Goal: Information Seeking & Learning: Learn about a topic

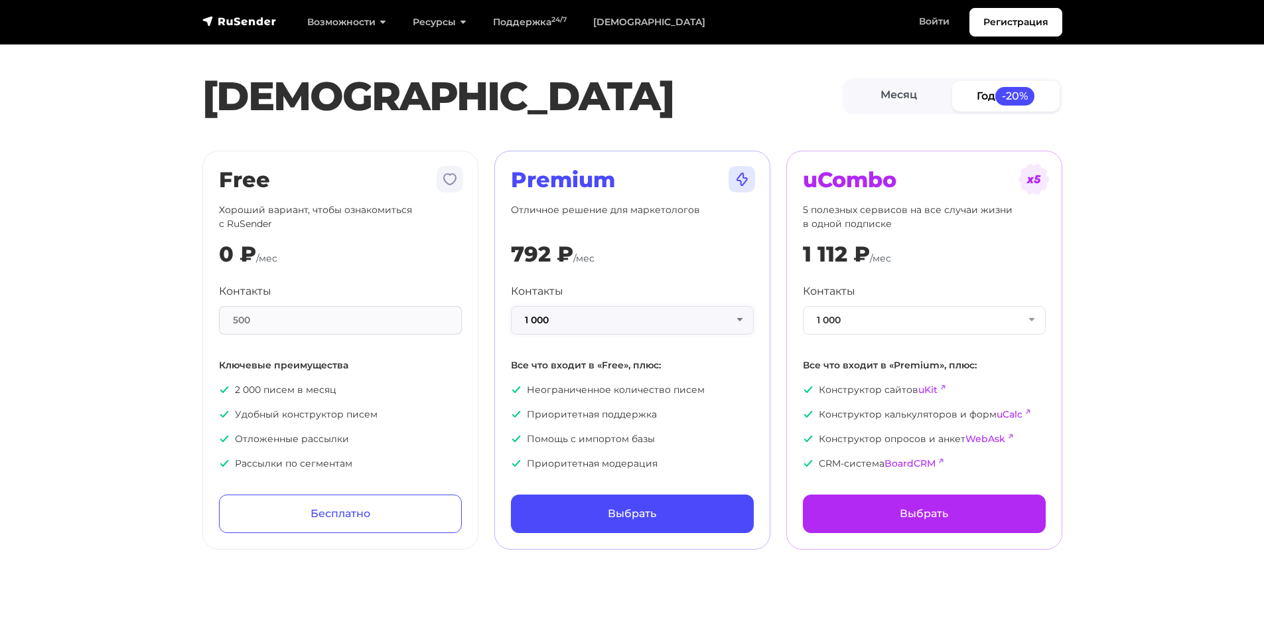
click at [737, 319] on button "1 000" at bounding box center [632, 320] width 243 height 29
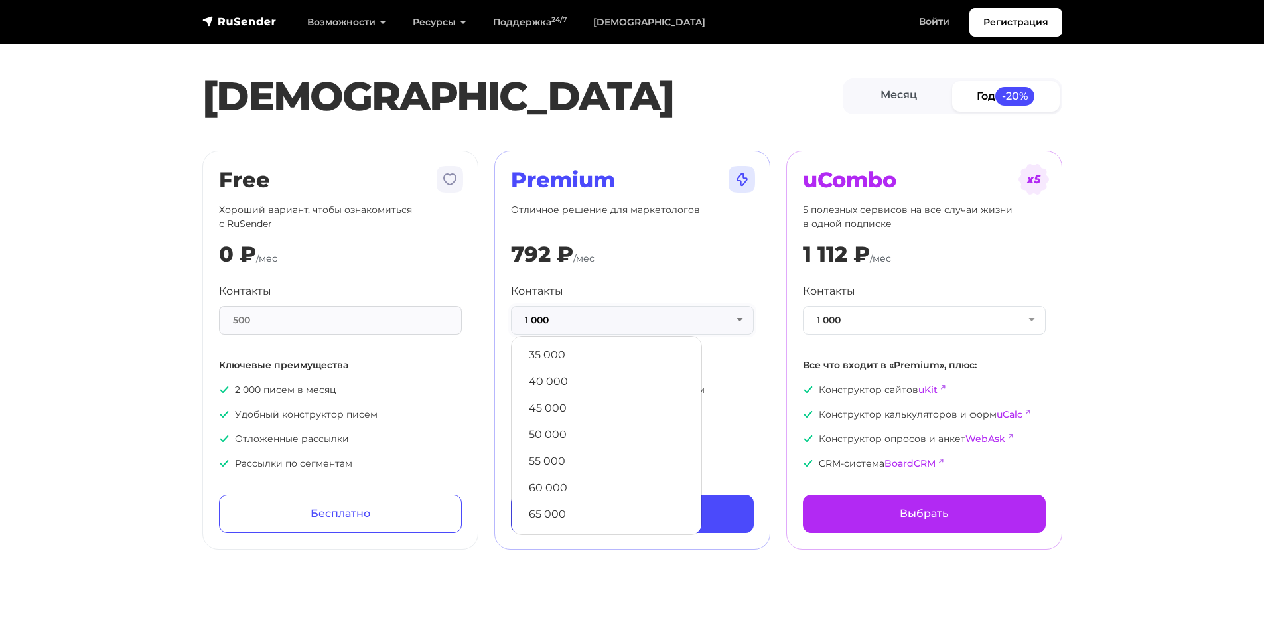
scroll to position [253, 0]
click at [597, 492] on link "50 000" at bounding box center [606, 501] width 176 height 27
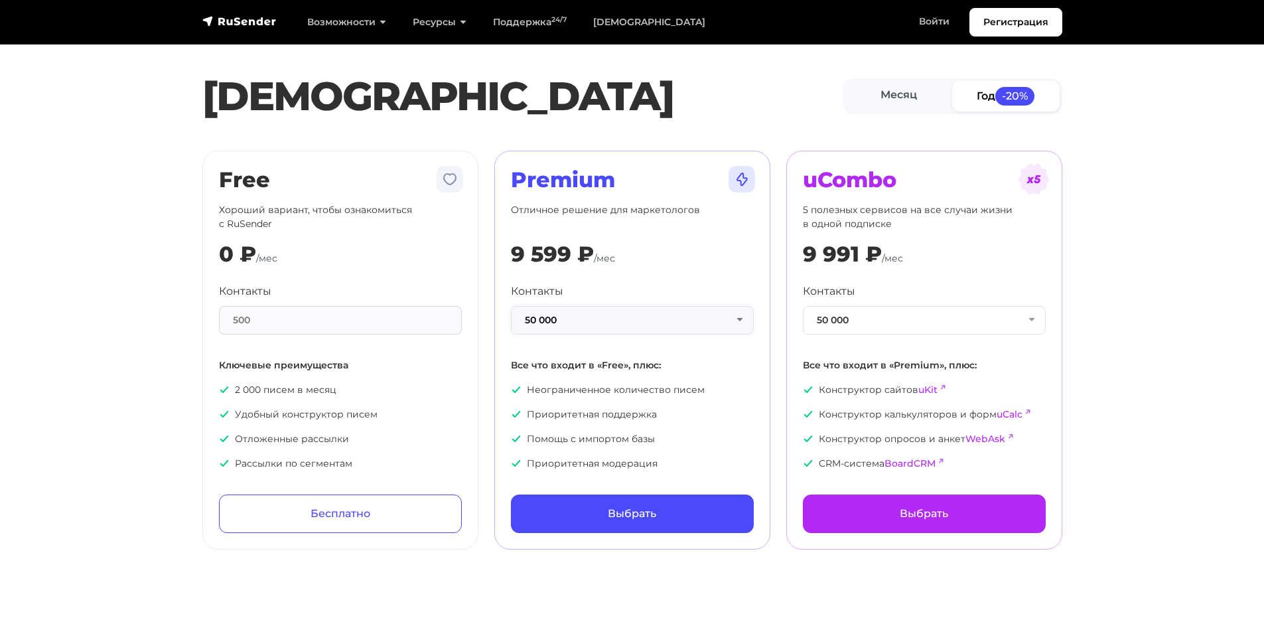
click at [626, 318] on button "50 000" at bounding box center [632, 320] width 243 height 29
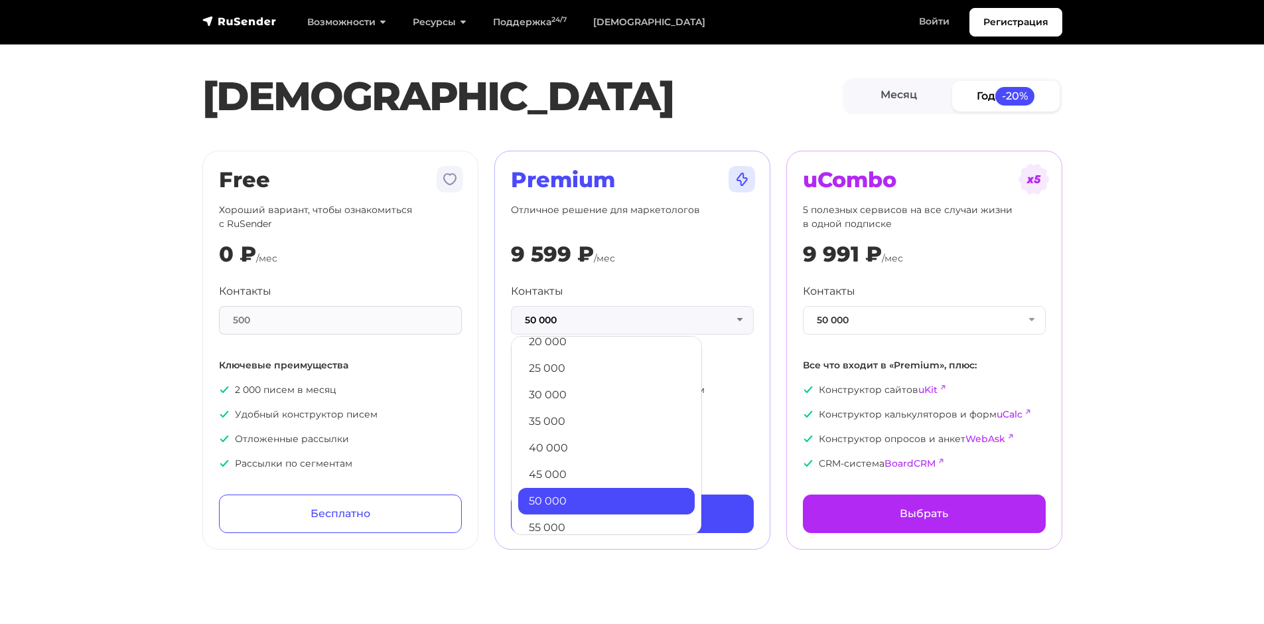
click at [567, 495] on link "50 000" at bounding box center [606, 501] width 176 height 27
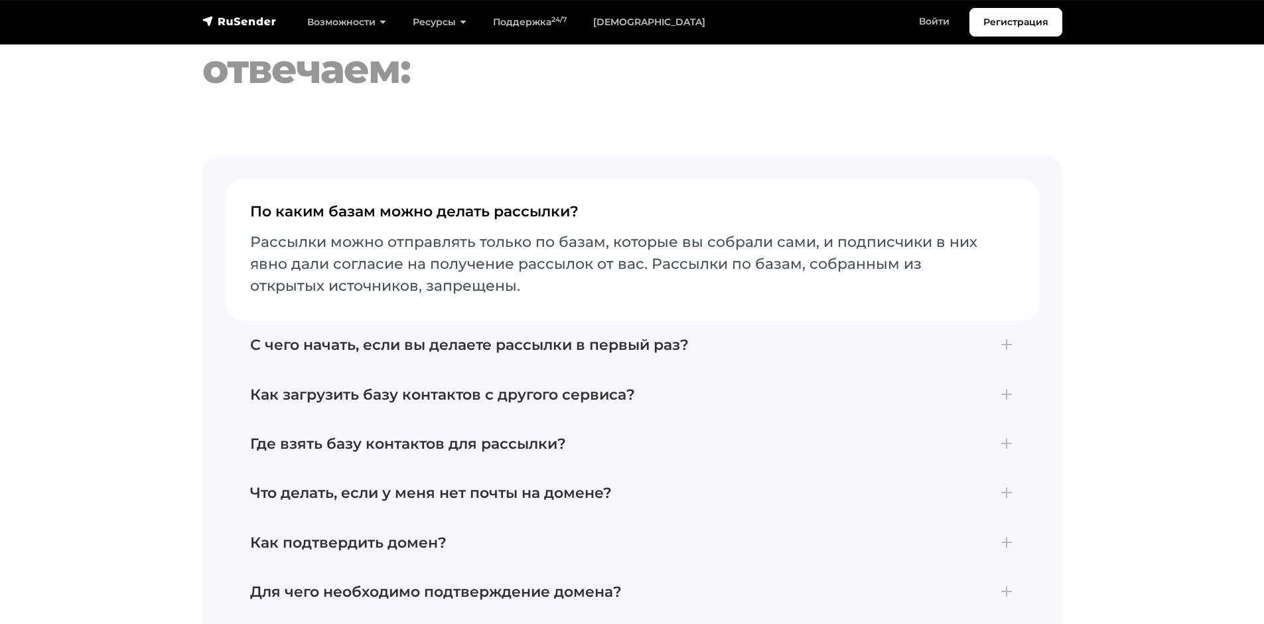
scroll to position [2853, 0]
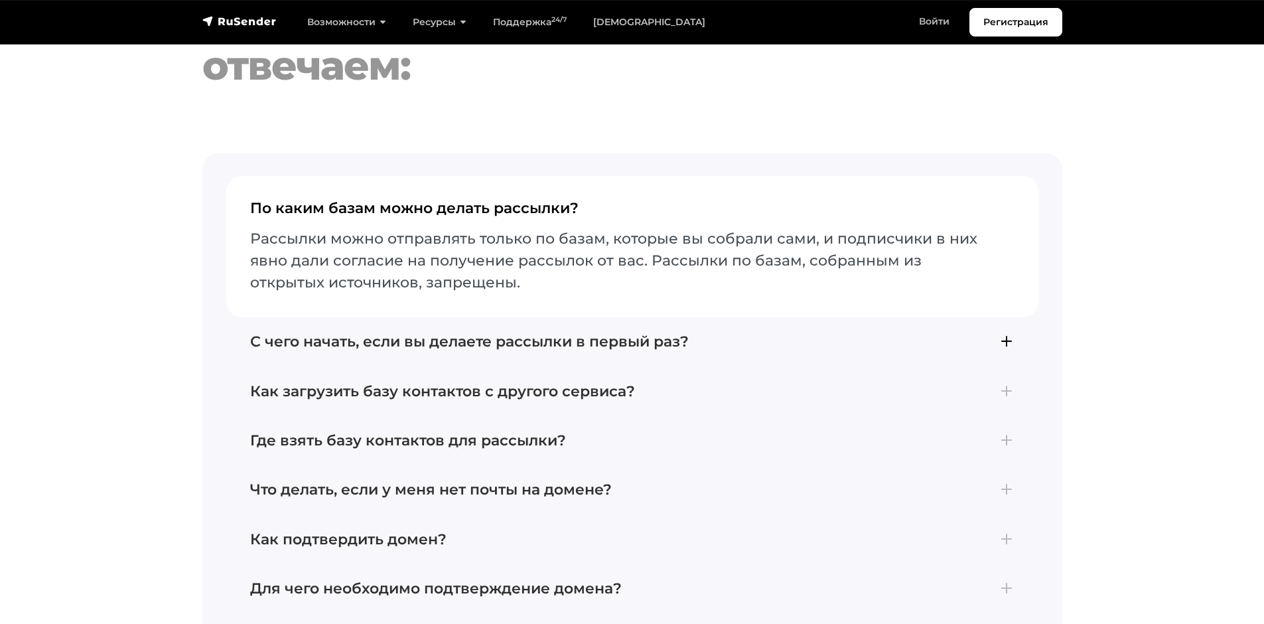
click at [747, 333] on h4 "С чего начать, если вы делаете рассылки в первый раз?" at bounding box center [632, 341] width 764 height 17
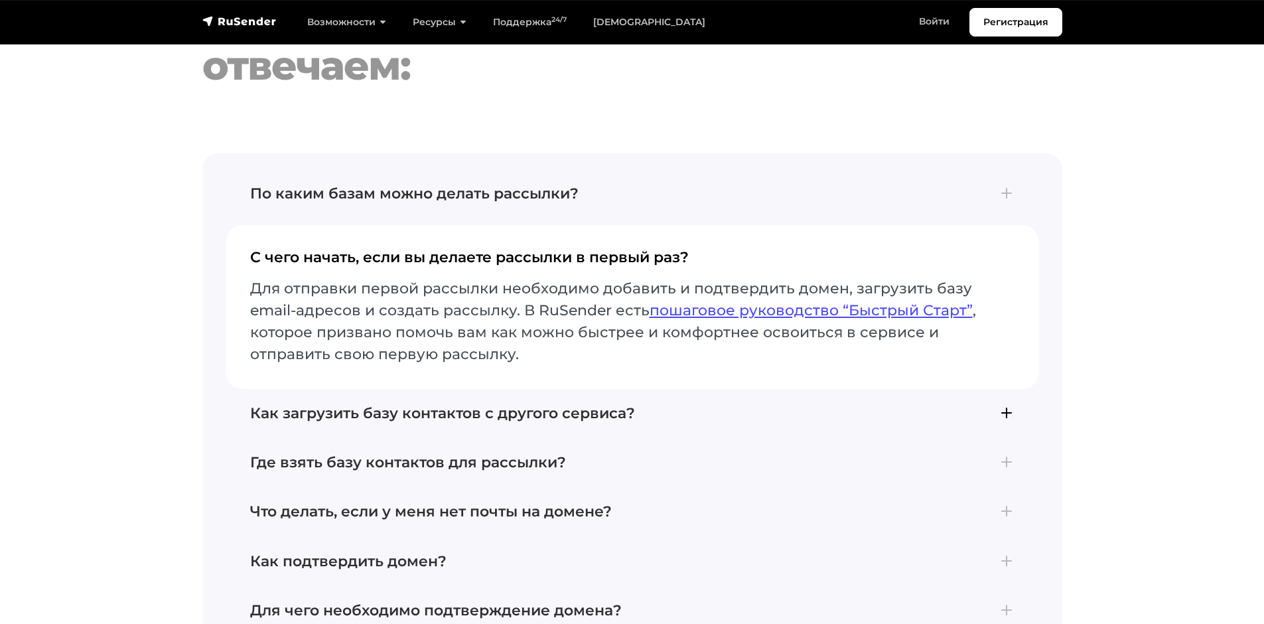
click at [750, 405] on h4 "Как загрузить базу контактов с другого сервиса?" at bounding box center [632, 413] width 764 height 17
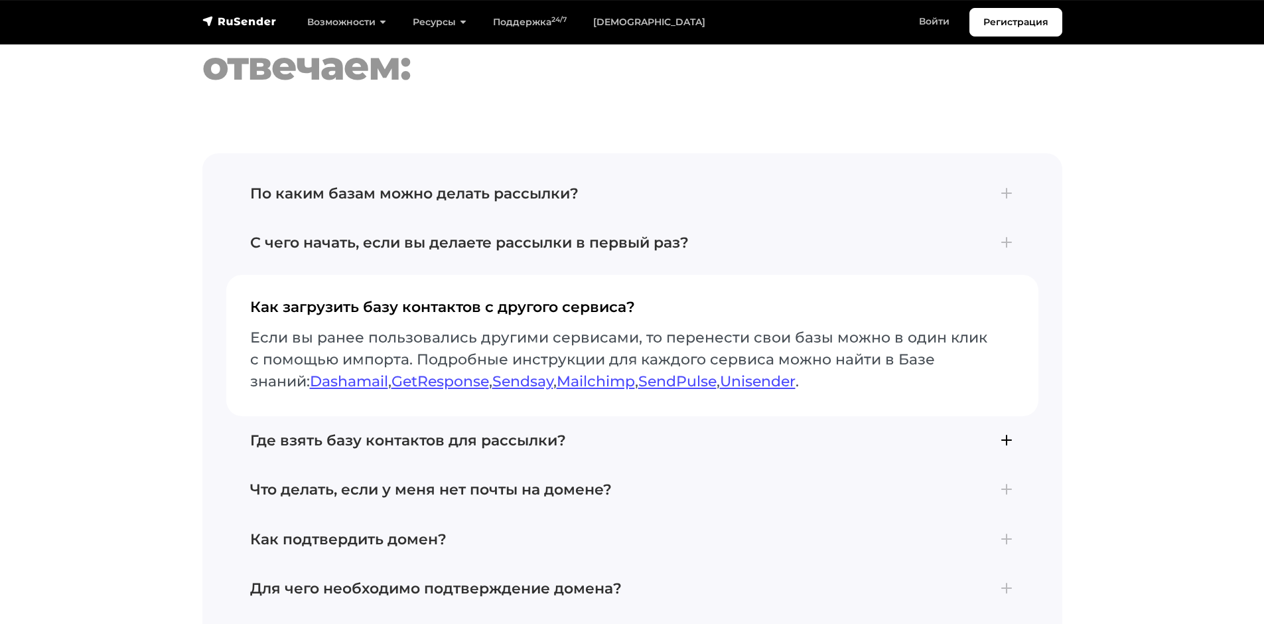
click at [716, 417] on button "Где взять базу контактов для рассылки? Отправлять почту можно тем, кто подтверд…" at bounding box center [632, 440] width 812 height 49
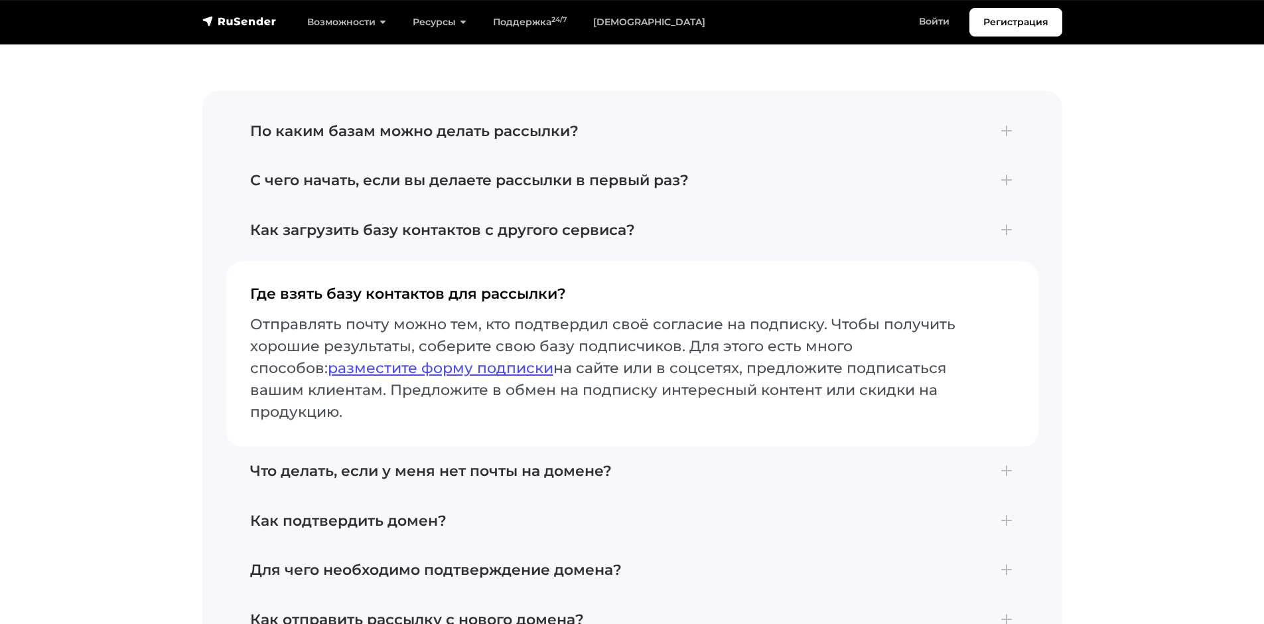
scroll to position [2587, 0]
